Goal: Information Seeking & Learning: Understand process/instructions

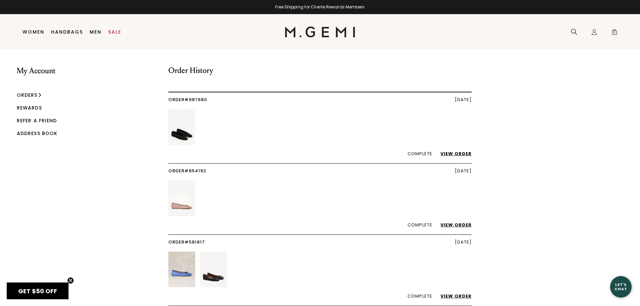
click at [457, 153] on link "View Order" at bounding box center [453, 154] width 38 height 6
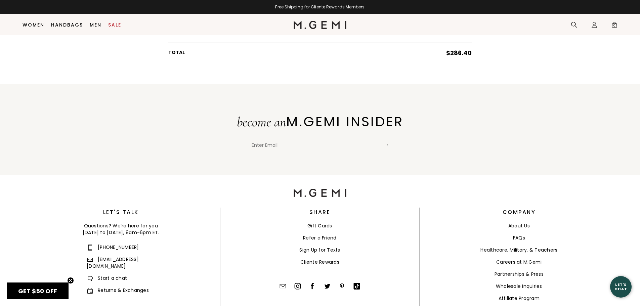
scroll to position [255, 0]
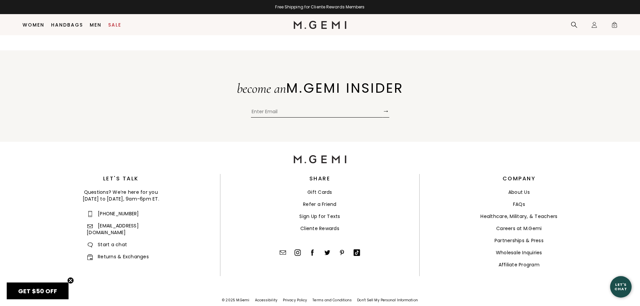
click at [103, 253] on link "Returns & Exchanges" at bounding box center [118, 256] width 62 height 7
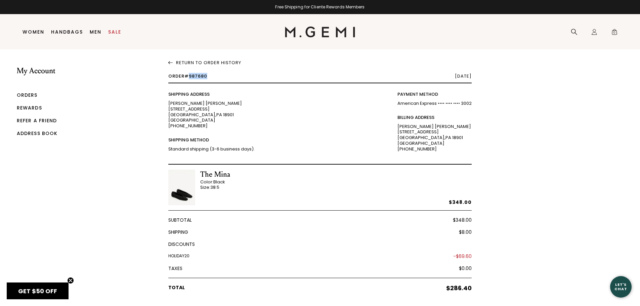
drag, startPoint x: 190, startPoint y: 76, endPoint x: 220, endPoint y: 77, distance: 29.6
click at [220, 77] on div "Order #987680 August 19, 2025" at bounding box center [319, 78] width 303 height 9
copy span "987680"
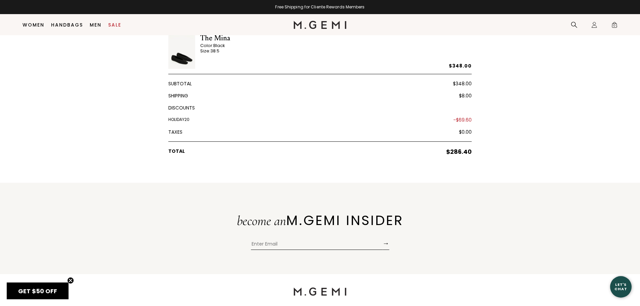
scroll to position [221, 0]
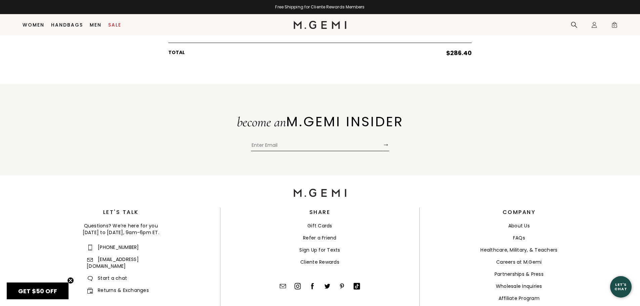
click at [110, 287] on link "Returns & Exchanges" at bounding box center [118, 290] width 62 height 7
